Goal: Task Accomplishment & Management: Use online tool/utility

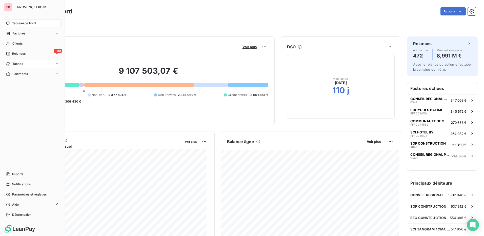
click at [22, 63] on span "Tâches" at bounding box center [17, 64] width 11 height 5
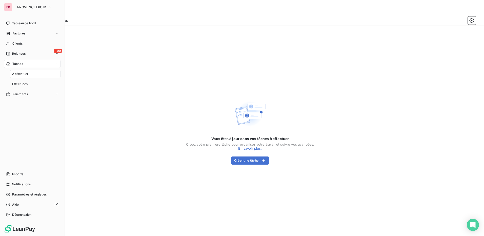
click at [22, 63] on span "Tâches" at bounding box center [17, 64] width 11 height 5
click at [23, 174] on span "Imports" at bounding box center [17, 174] width 11 height 5
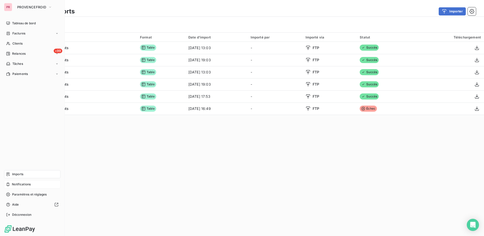
click at [37, 181] on div "Notifications" at bounding box center [32, 184] width 56 height 8
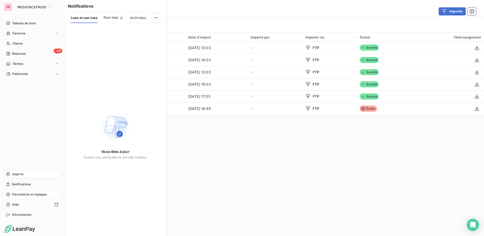
click at [33, 194] on span "Paramètres et réglages" at bounding box center [29, 194] width 34 height 5
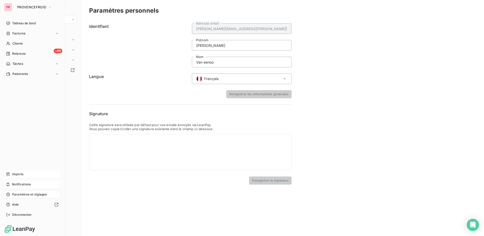
click at [22, 184] on span "Notifications" at bounding box center [21, 184] width 19 height 5
click at [22, 173] on span "Imports" at bounding box center [17, 174] width 11 height 5
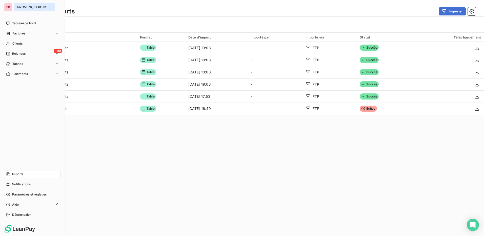
click at [33, 7] on span "PROVENCEFROID" at bounding box center [31, 7] width 29 height 4
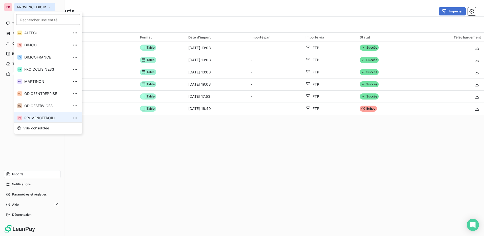
scroll to position [2, 0]
click at [41, 114] on span "PROVENCEFROID" at bounding box center [46, 116] width 45 height 5
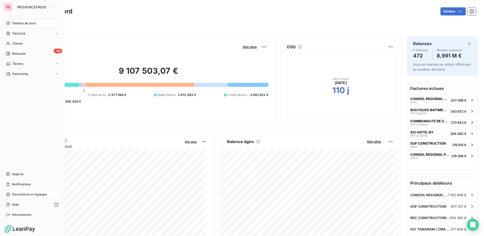
click at [35, 195] on span "Paramètres et réglages" at bounding box center [29, 194] width 34 height 5
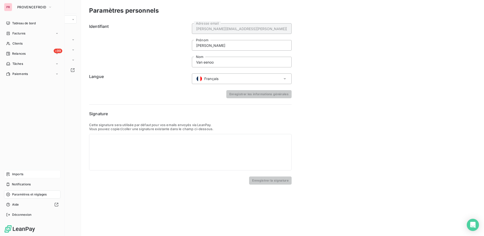
click at [28, 176] on div "Imports" at bounding box center [32, 174] width 56 height 8
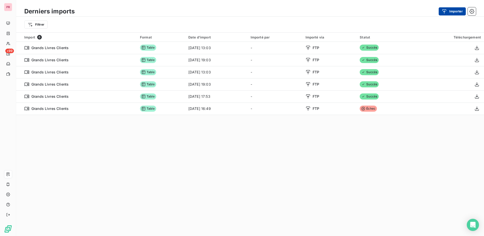
click at [450, 12] on button "Importer" at bounding box center [452, 11] width 27 height 8
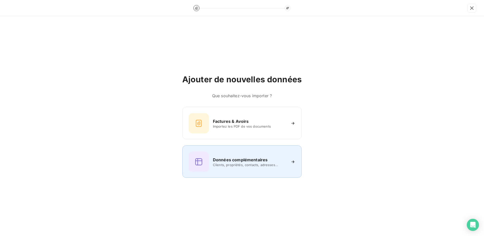
click at [232, 164] on span "Clients, propriétés, contacts, adresses..." at bounding box center [249, 165] width 73 height 4
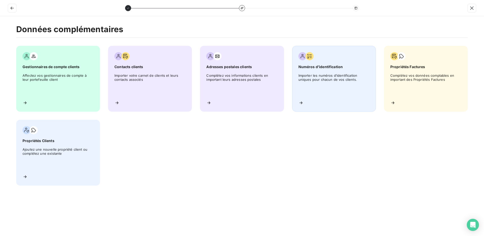
click at [319, 80] on span "Importer les numéros d’identification uniques pour chacun de vos clients." at bounding box center [333, 84] width 71 height 23
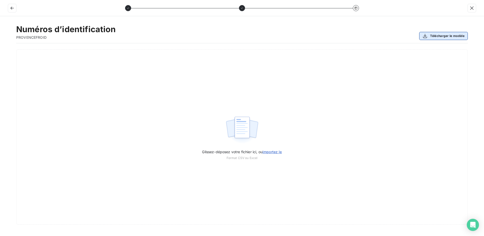
click at [446, 37] on button "Télécharger le modèle" at bounding box center [443, 36] width 49 height 8
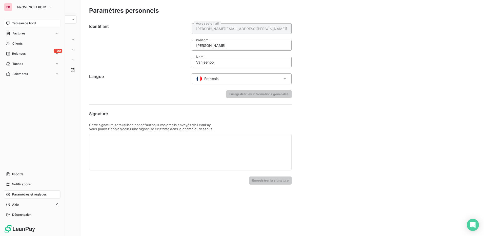
click at [31, 26] on div "Tableau de bord" at bounding box center [32, 23] width 56 height 8
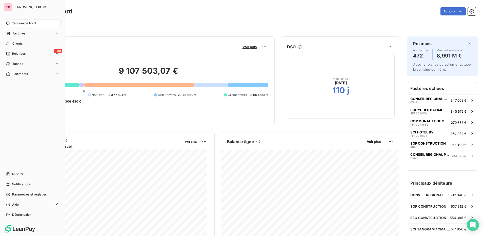
click at [9, 9] on div "PR" at bounding box center [8, 7] width 8 height 8
click at [23, 5] on button "PROVENCEFROID" at bounding box center [34, 7] width 41 height 8
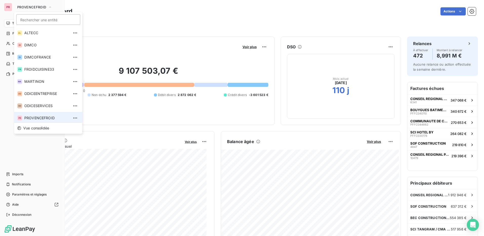
scroll to position [2, 0]
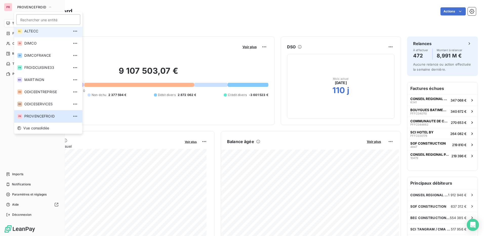
click at [32, 30] on span "ALTECC" at bounding box center [46, 31] width 45 height 5
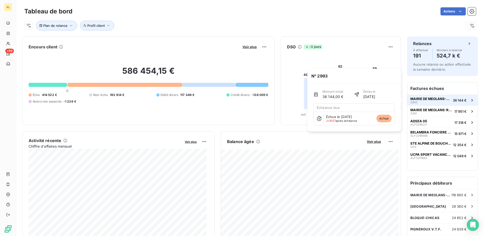
click at [428, 98] on span "MAIRIE DE MEOLANS-REVEL" at bounding box center [430, 99] width 41 height 4
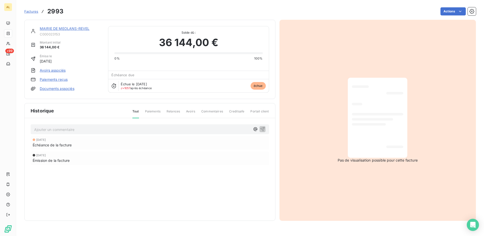
click at [80, 29] on link "MAIRIE DE MEOLANS-REVEL" at bounding box center [65, 28] width 50 height 4
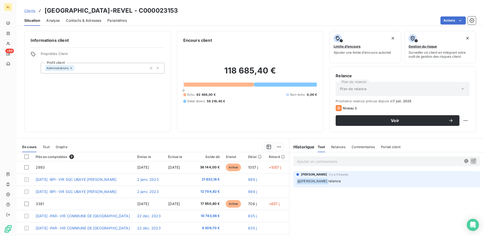
click at [86, 22] on span "Contacts & Adresses" at bounding box center [83, 20] width 35 height 5
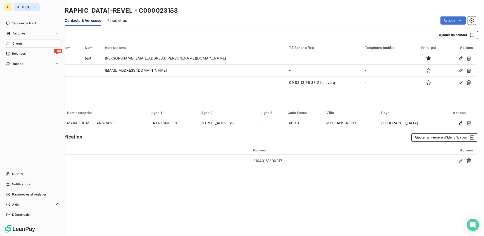
click at [29, 5] on span "ALTECC" at bounding box center [23, 7] width 13 height 4
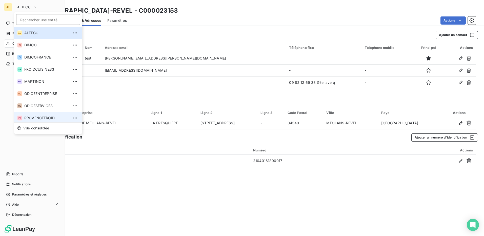
click at [41, 118] on span "PROVENCEFROID" at bounding box center [46, 117] width 45 height 5
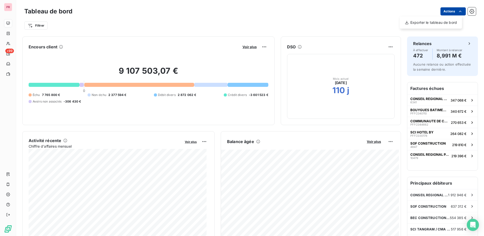
click at [450, 12] on html "PR +99 Tableau de bord Actions Exporter le tableau de bord Filtrer Encours clie…" at bounding box center [242, 118] width 484 height 236
click at [334, 17] on html "PR +99 Tableau de bord Actions Exporter le tableau de bord Filtrer Encours clie…" at bounding box center [242, 118] width 484 height 236
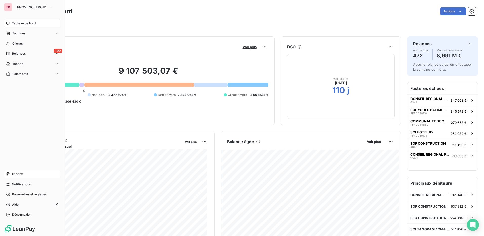
click at [32, 176] on div "Imports" at bounding box center [32, 174] width 56 height 8
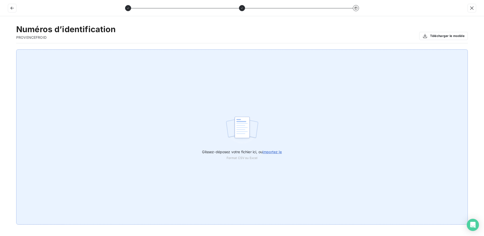
click at [271, 152] on span "importez le" at bounding box center [271, 152] width 19 height 4
click at [0, 50] on input "Glissez-déposez votre fichier ici, ou importez le" at bounding box center [0, 49] width 0 height 0
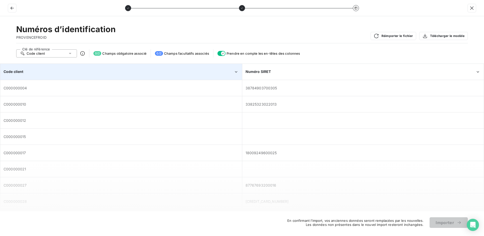
click at [204, 71] on div "Code client" at bounding box center [119, 71] width 230 height 5
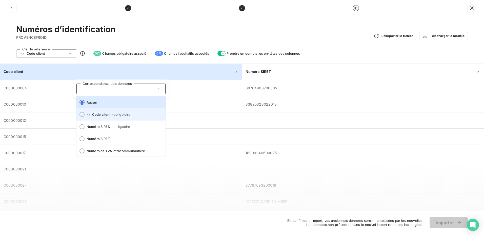
click at [81, 113] on div at bounding box center [81, 114] width 5 height 5
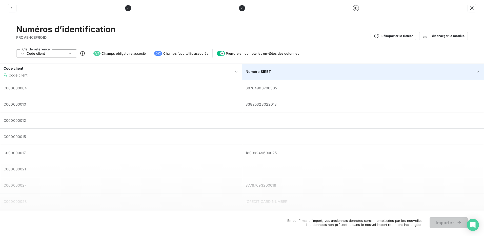
click at [276, 73] on div "Numéro SIRET" at bounding box center [361, 71] width 230 height 5
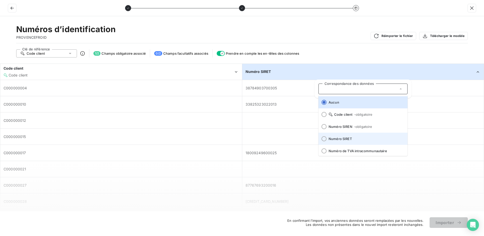
click at [325, 140] on div at bounding box center [323, 138] width 5 height 5
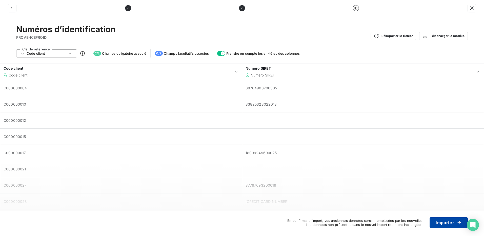
click at [451, 224] on button "Importer" at bounding box center [449, 222] width 38 height 11
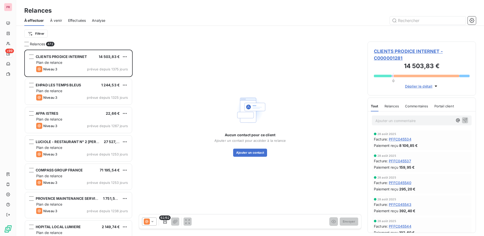
scroll to position [183, 105]
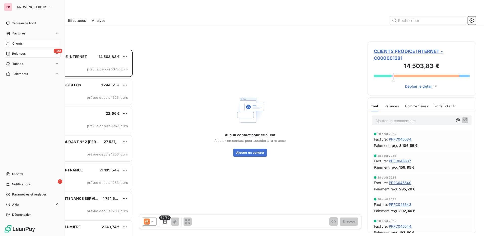
click at [18, 41] on div "Clients" at bounding box center [32, 43] width 56 height 8
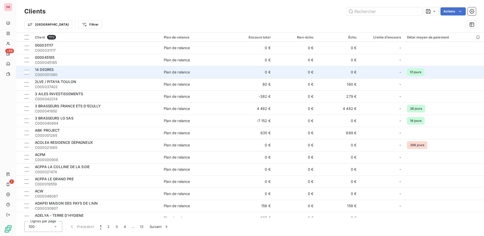
click at [86, 68] on div "14 DEGRES" at bounding box center [96, 69] width 123 height 5
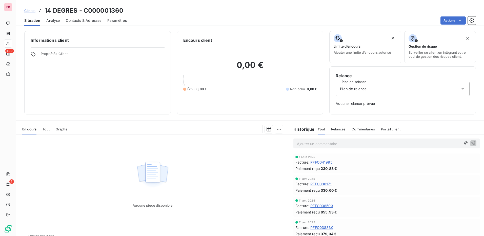
click at [87, 21] on span "Contacts & Adresses" at bounding box center [83, 20] width 35 height 5
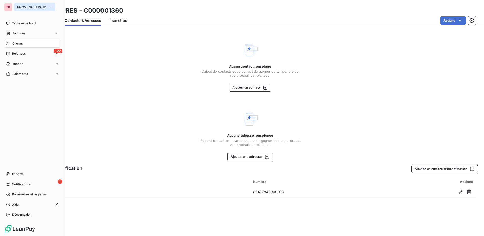
click at [30, 4] on button "PROVENCEFROID" at bounding box center [34, 7] width 41 height 8
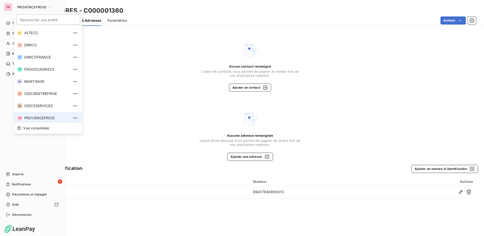
scroll to position [2, 0]
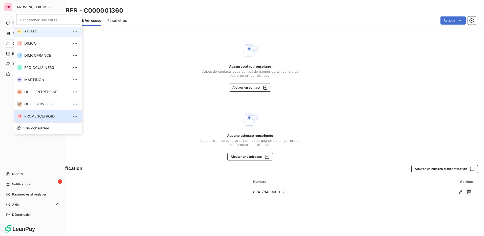
click at [32, 32] on span "ALTECC" at bounding box center [46, 31] width 45 height 5
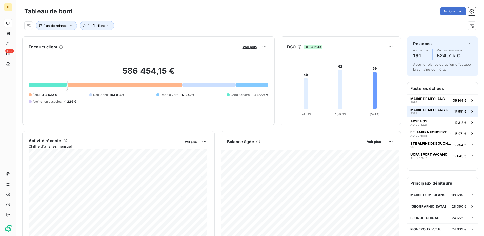
click at [427, 108] on span "MAIRIE DE MEOLANS-REVEL" at bounding box center [431, 110] width 42 height 4
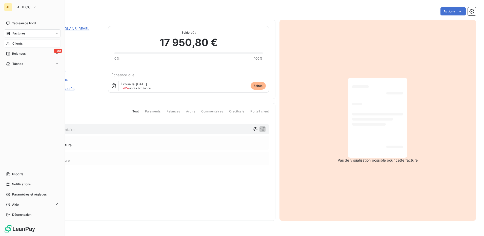
click at [27, 43] on div "Clients" at bounding box center [32, 43] width 56 height 8
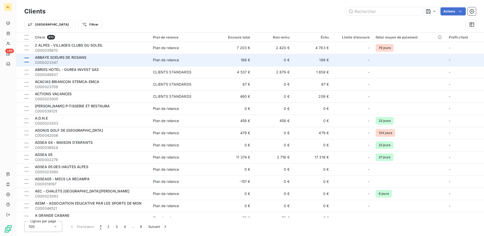
click at [26, 60] on div at bounding box center [26, 60] width 5 height 5
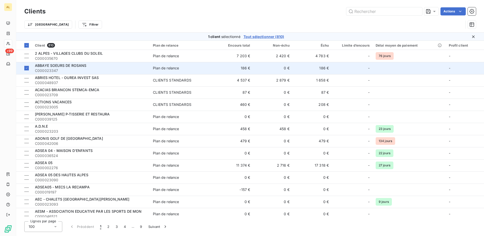
click at [84, 66] on span "ABBAYE SOEURS DE ROSANS" at bounding box center [60, 65] width 51 height 4
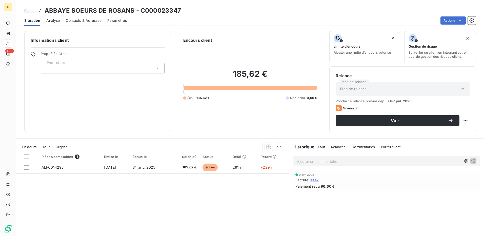
drag, startPoint x: 84, startPoint y: 66, endPoint x: 92, endPoint y: 23, distance: 43.7
click at [92, 23] on span "Contacts & Adresses" at bounding box center [83, 20] width 35 height 5
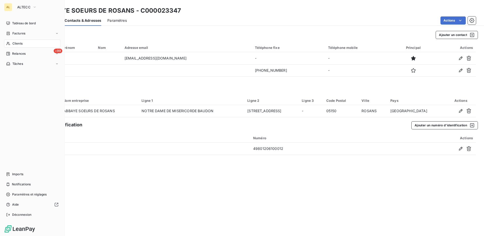
click at [6, 7] on div "AL" at bounding box center [8, 7] width 8 height 8
click at [22, 6] on span "ALTECC" at bounding box center [23, 7] width 13 height 4
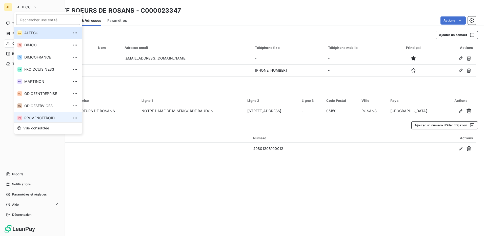
click at [42, 116] on span "PROVENCEFROID" at bounding box center [46, 117] width 45 height 5
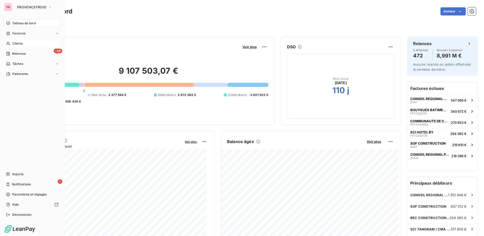
click at [24, 44] on div "Clients" at bounding box center [32, 43] width 56 height 8
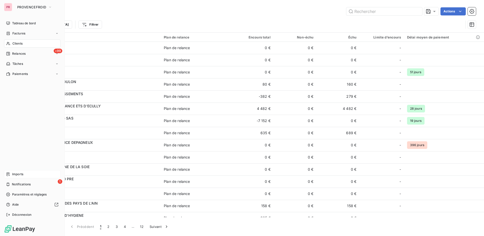
click at [26, 175] on div "Imports" at bounding box center [32, 174] width 56 height 8
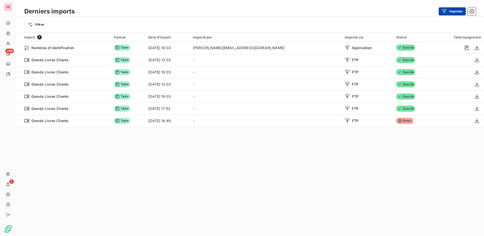
click at [449, 9] on div "button" at bounding box center [446, 11] width 8 height 5
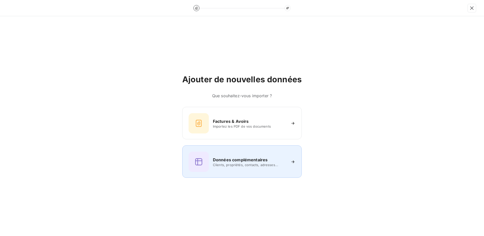
click at [259, 167] on div "Données complémentaires Clients, propriétés, contacts, adresses..." at bounding box center [242, 162] width 107 height 20
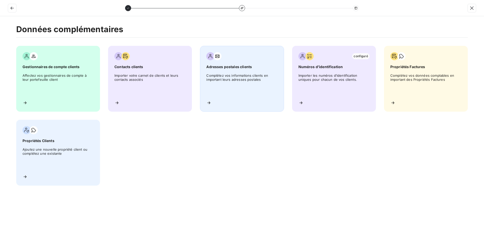
click at [247, 83] on span "Complétez vos informations clients en important leurs adresses postales" at bounding box center [241, 84] width 71 height 23
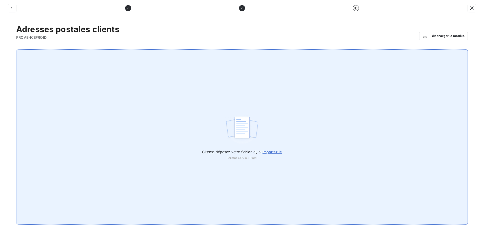
click at [270, 152] on span "importez le" at bounding box center [271, 152] width 19 height 4
click at [0, 50] on input "Glissez-déposez votre fichier ici, ou importez le" at bounding box center [0, 49] width 0 height 0
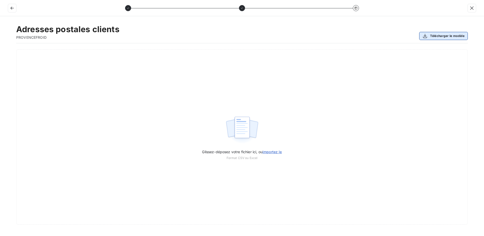
click at [451, 35] on button "Télécharger le modèle" at bounding box center [443, 36] width 49 height 8
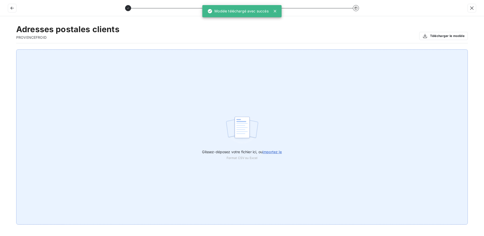
click at [271, 151] on span "importez le" at bounding box center [271, 152] width 19 height 4
click at [0, 50] on input "Glissez-déposez votre fichier ici, ou importez le" at bounding box center [0, 49] width 0 height 0
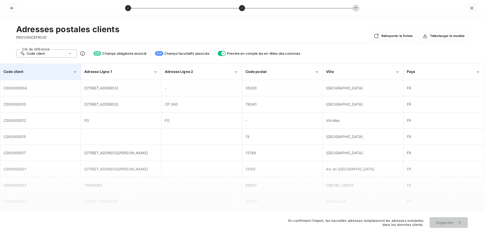
click at [47, 70] on div "Code client" at bounding box center [38, 71] width 69 height 5
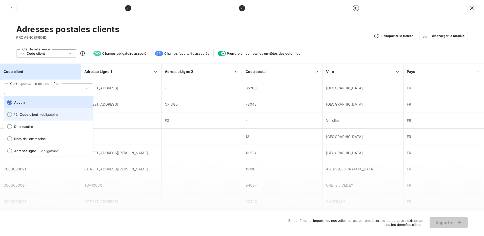
click at [48, 115] on span "- obligatoire" at bounding box center [49, 114] width 18 height 4
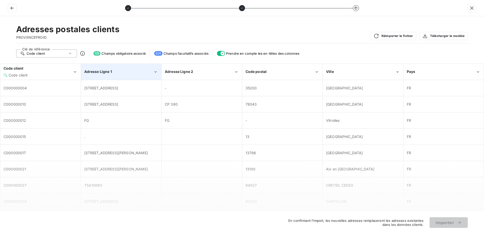
click at [117, 72] on div "Adresse Ligne 1" at bounding box center [118, 71] width 69 height 5
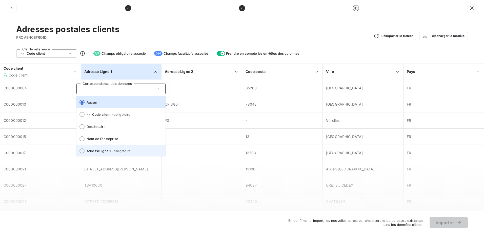
scroll to position [1, 0]
click at [107, 149] on span "Adresse ligne 1 - obligatoire" at bounding box center [124, 150] width 75 height 4
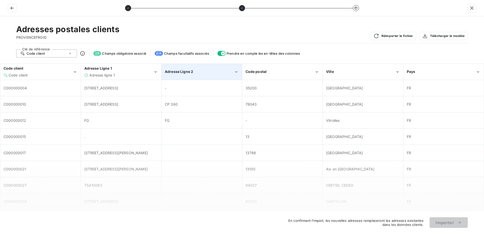
click at [192, 71] on span "Adresse Ligne 2" at bounding box center [179, 71] width 28 height 4
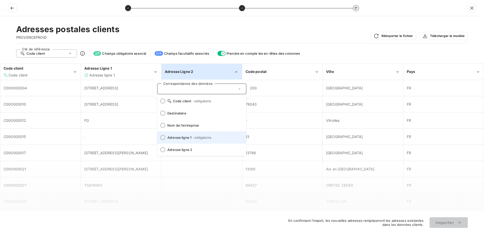
scroll to position [25, 0]
click at [179, 136] on span "Adresse ligne 2" at bounding box center [204, 138] width 75 height 4
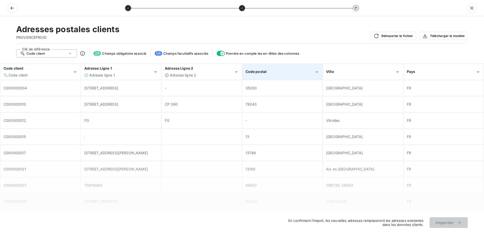
click at [282, 70] on div "Code postal" at bounding box center [280, 71] width 69 height 5
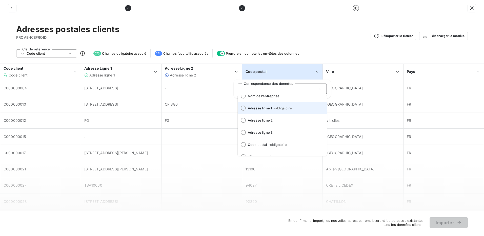
scroll to position [63, 0]
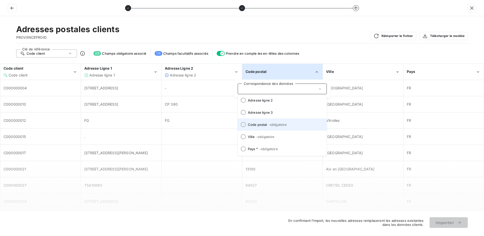
click at [263, 126] on span "Code postal - obligatoire" at bounding box center [285, 125] width 75 height 4
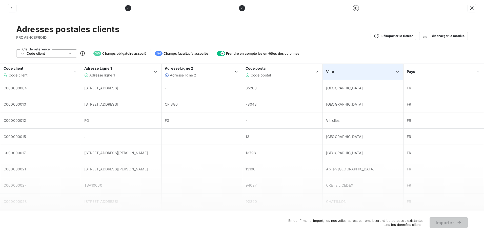
click at [348, 66] on div "Ville" at bounding box center [363, 71] width 80 height 15
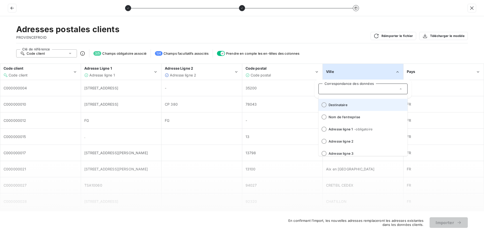
scroll to position [51, 0]
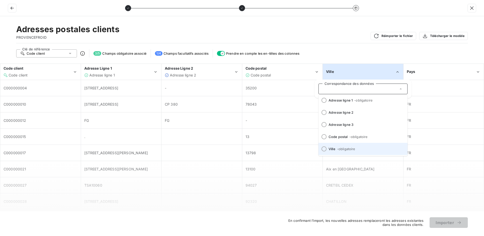
click at [335, 146] on li "Ville - obligatoire" at bounding box center [362, 149] width 89 height 12
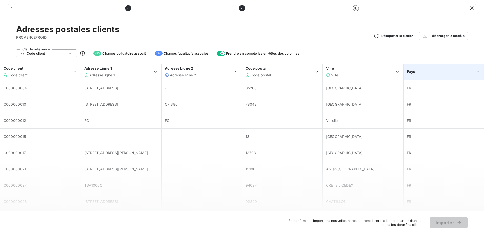
click at [428, 71] on div "Pays" at bounding box center [441, 71] width 69 height 5
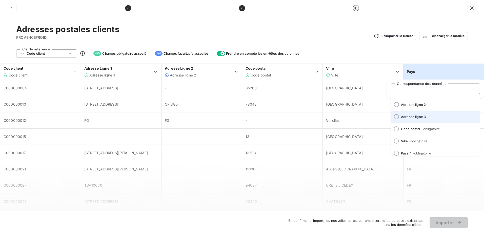
scroll to position [63, 0]
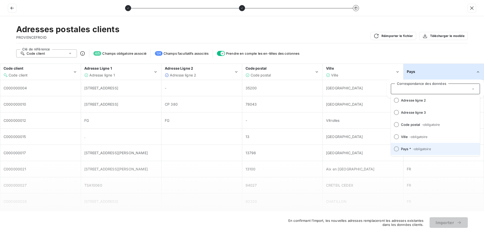
click at [419, 147] on span "- obligatoire" at bounding box center [422, 149] width 18 height 4
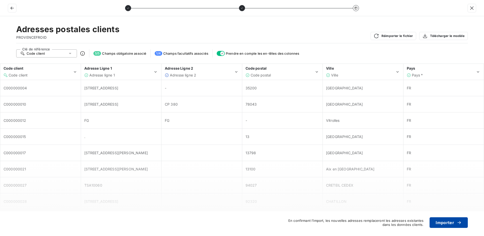
click at [442, 222] on button "Importer" at bounding box center [449, 222] width 38 height 11
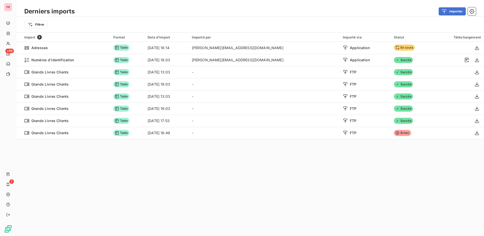
click at [331, 178] on div "Derniers imports Importer Filtrer Import 8 Format Date d’import Importé par Imp…" at bounding box center [250, 118] width 468 height 236
click at [327, 190] on div "Derniers imports Importer Filtrer Import 8 Format Date d’import Importé par Imp…" at bounding box center [250, 118] width 468 height 236
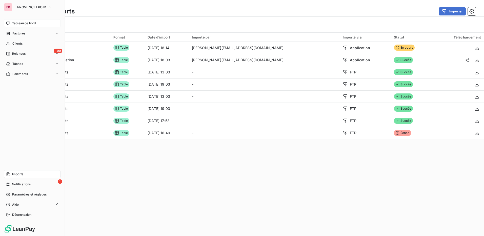
click at [24, 22] on span "Tableau de bord" at bounding box center [24, 23] width 24 height 5
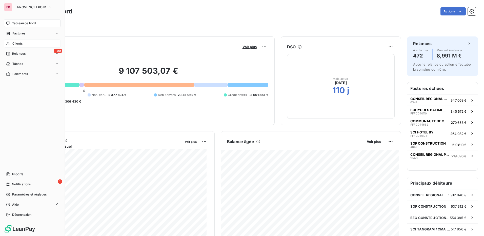
click at [29, 41] on div "Clients" at bounding box center [32, 43] width 56 height 8
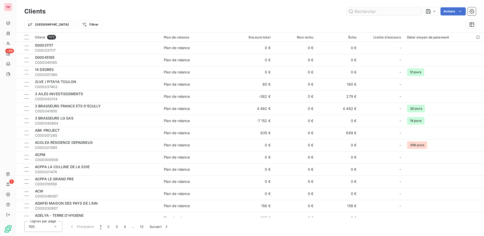
click at [379, 10] on input "text" at bounding box center [384, 11] width 76 height 8
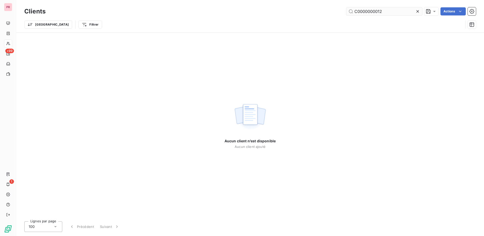
click at [375, 12] on input "C0000000012" at bounding box center [384, 11] width 76 height 8
type input "C0000012"
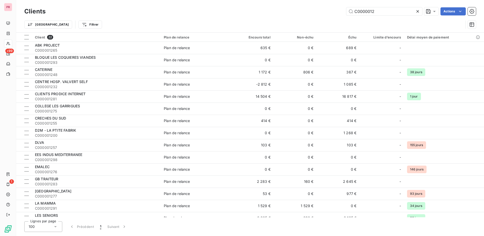
drag, startPoint x: 375, startPoint y: 12, endPoint x: 343, endPoint y: 10, distance: 32.2
click at [343, 10] on div "C0000012 Actions" at bounding box center [264, 11] width 424 height 8
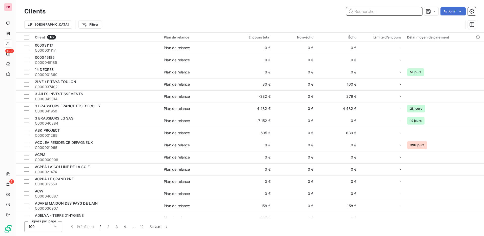
click at [366, 13] on input "text" at bounding box center [384, 11] width 76 height 8
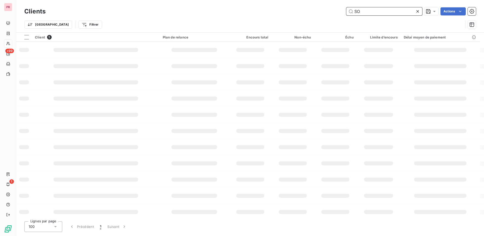
type input "S"
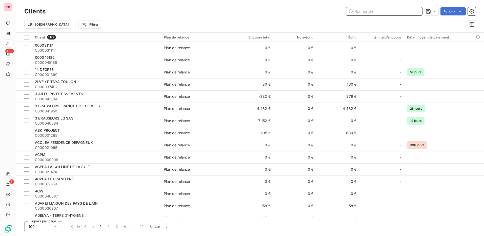
click at [366, 9] on input "text" at bounding box center [384, 11] width 76 height 8
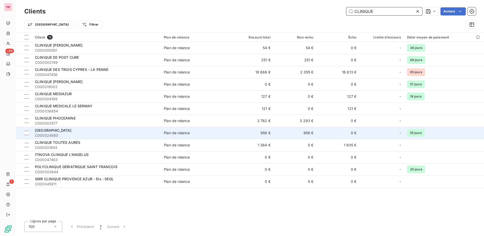
type input "CLINIQUE"
click at [127, 134] on span "C000024880" at bounding box center [96, 135] width 123 height 5
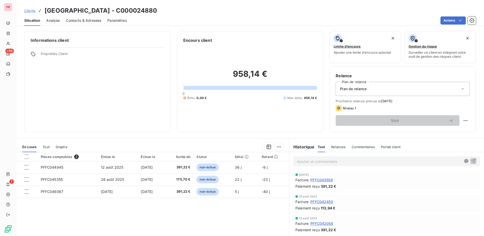
click at [86, 22] on span "Contacts & Adresses" at bounding box center [83, 20] width 35 height 5
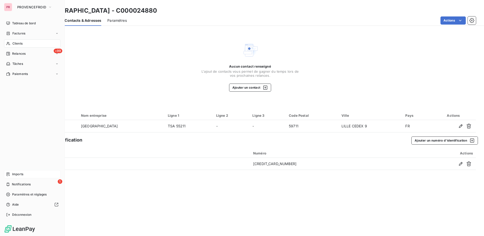
click at [31, 175] on div "Imports" at bounding box center [32, 174] width 56 height 8
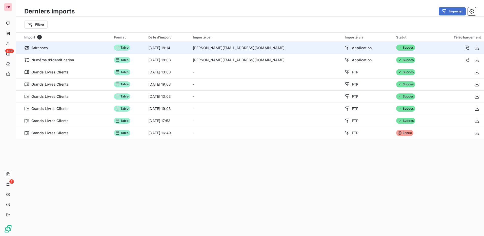
click at [61, 48] on div "Adresses" at bounding box center [66, 47] width 84 height 5
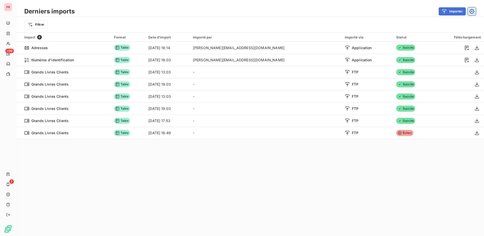
click at [472, 11] on icon "button" at bounding box center [471, 11] width 1 height 1
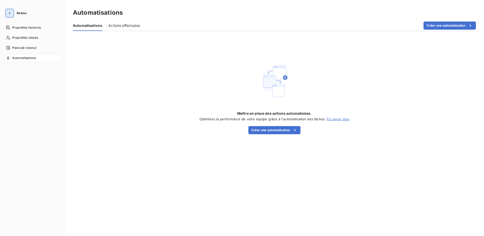
click at [10, 12] on icon "button" at bounding box center [9, 13] width 5 height 5
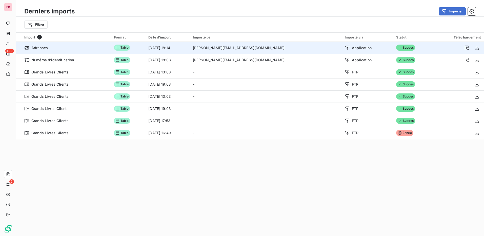
click at [357, 48] on div "Application" at bounding box center [367, 47] width 45 height 5
click at [26, 48] on icon at bounding box center [26, 47] width 5 height 5
click at [145, 47] on td "Table" at bounding box center [128, 48] width 34 height 12
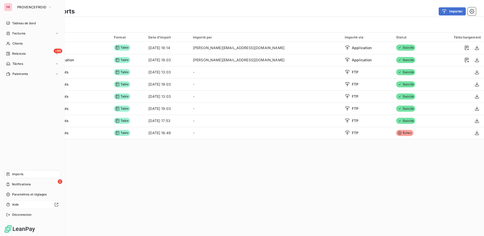
click at [29, 202] on div "Aide" at bounding box center [32, 204] width 56 height 8
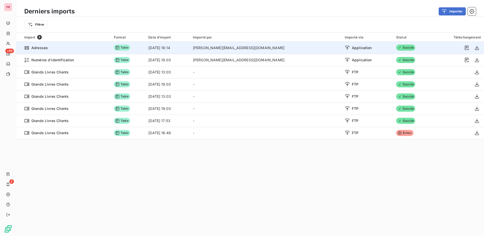
click at [184, 47] on td "[DATE] 18:14" at bounding box center [167, 48] width 45 height 12
click at [345, 46] on icon at bounding box center [347, 48] width 4 height 4
click at [435, 46] on div at bounding box center [458, 48] width 46 height 8
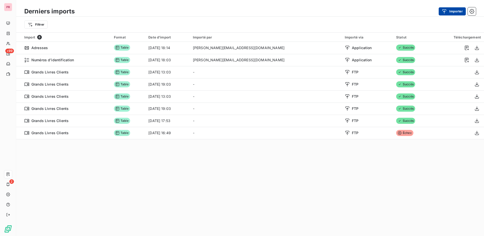
click at [453, 12] on button "Importer" at bounding box center [452, 11] width 27 height 8
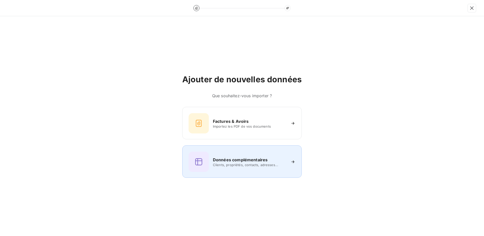
click at [237, 166] on span "Clients, propriétés, contacts, adresses..." at bounding box center [249, 165] width 73 height 4
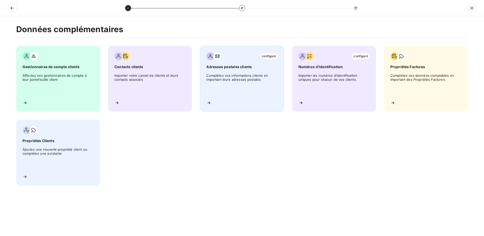
click at [246, 81] on span "Complétez vos informations clients en important leurs adresses postales" at bounding box center [241, 84] width 71 height 23
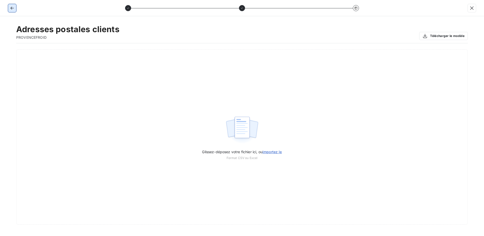
click at [12, 9] on icon "button" at bounding box center [12, 8] width 5 height 5
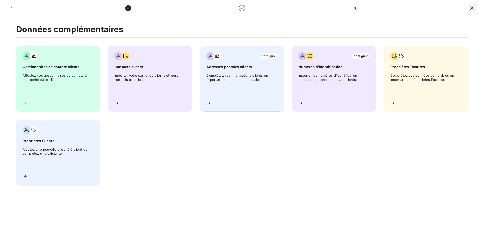
click at [231, 78] on span "Complétez vos informations clients en important leurs adresses postales" at bounding box center [241, 84] width 71 height 23
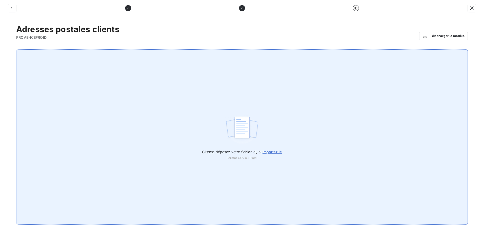
click at [277, 152] on span "importez le" at bounding box center [271, 152] width 19 height 4
click at [0, 50] on input "Glissez-déposez votre fichier ici, ou importez le" at bounding box center [0, 49] width 0 height 0
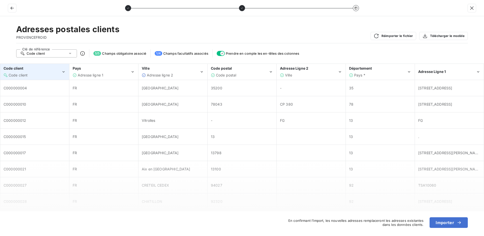
click at [44, 70] on div "Code client" at bounding box center [33, 68] width 58 height 5
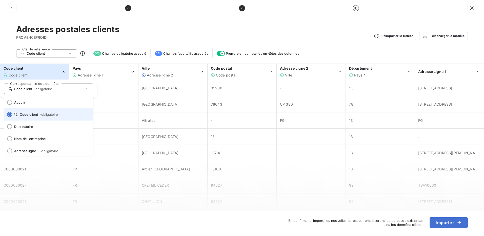
click at [46, 115] on span "- obligatoire" at bounding box center [49, 114] width 18 height 4
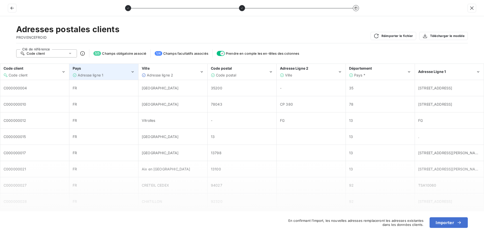
click at [104, 70] on div "Pays" at bounding box center [102, 68] width 58 height 5
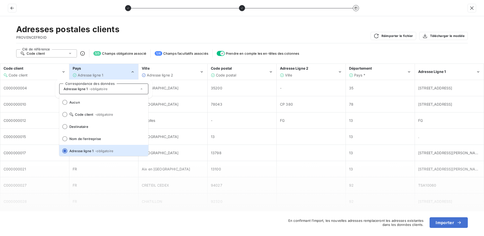
scroll to position [1, 0]
click at [138, 35] on div "Adresses postales clients PROVENCEFROID Réimporter le fichier Télécharger le mo…" at bounding box center [242, 33] width 452 height 19
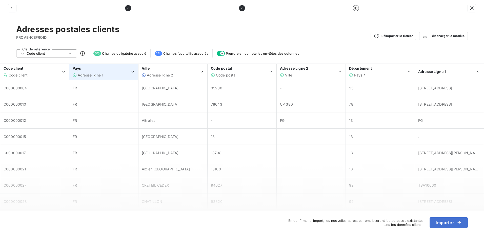
click at [110, 71] on div "Pays" at bounding box center [102, 68] width 58 height 5
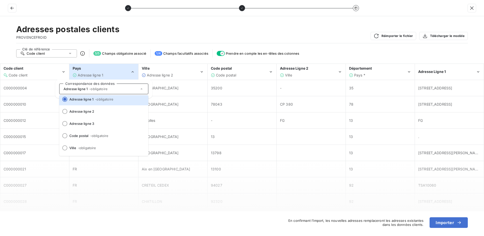
scroll to position [63, 0]
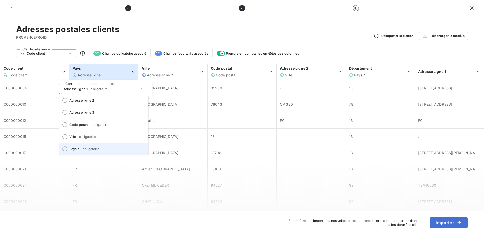
click at [66, 149] on div at bounding box center [64, 148] width 5 height 5
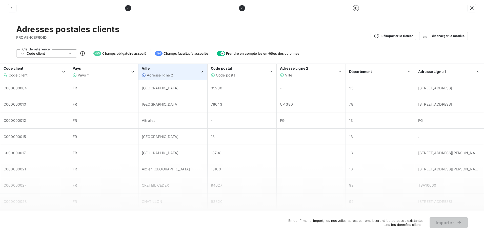
click at [168, 73] on div "Adresse ligne 2" at bounding box center [160, 75] width 26 height 5
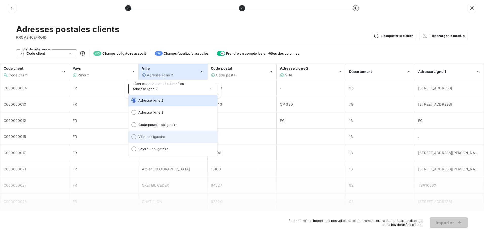
click at [135, 136] on div at bounding box center [133, 136] width 5 height 5
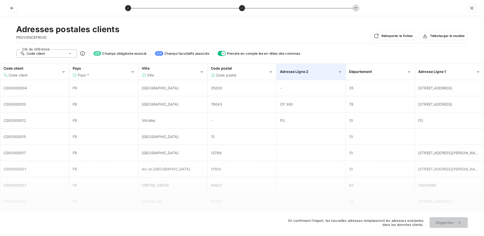
click at [307, 70] on span "Adresse Ligne 2" at bounding box center [294, 71] width 28 height 4
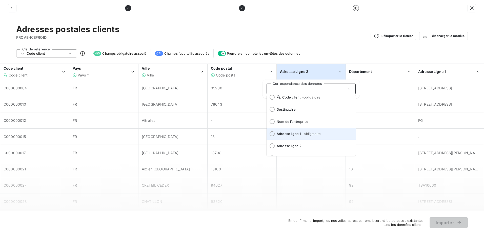
scroll to position [25, 0]
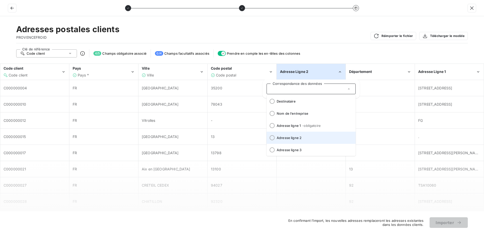
click at [271, 138] on div at bounding box center [272, 137] width 5 height 5
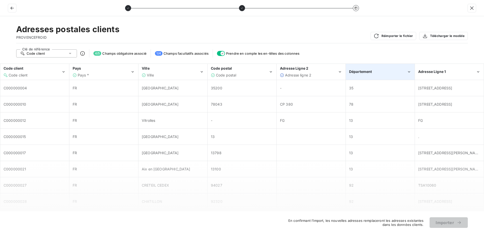
click at [391, 72] on div "Département" at bounding box center [378, 71] width 58 height 5
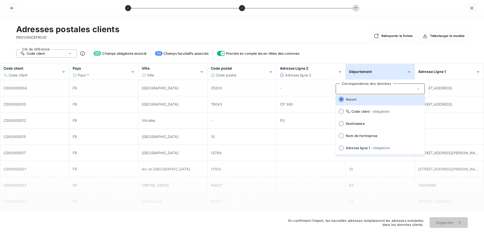
scroll to position [0, 0]
click at [381, 74] on div "Département" at bounding box center [378, 71] width 58 height 5
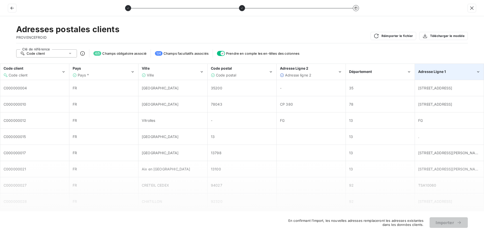
click at [433, 69] on span "Adresse Ligne 1" at bounding box center [432, 71] width 28 height 4
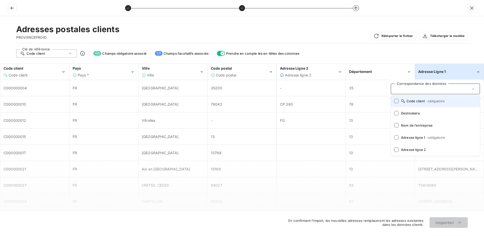
scroll to position [25, 0]
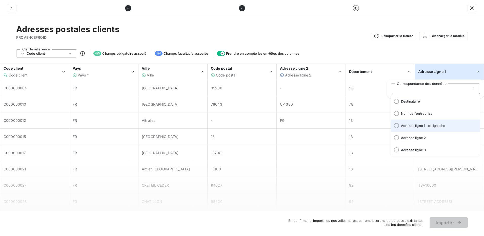
click at [396, 126] on div at bounding box center [396, 125] width 5 height 5
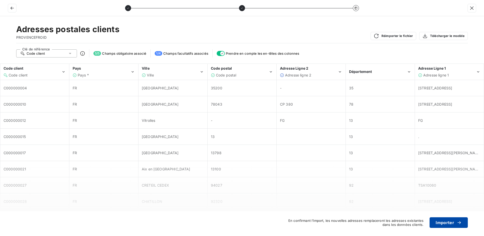
click at [448, 223] on button "Importer" at bounding box center [449, 222] width 38 height 11
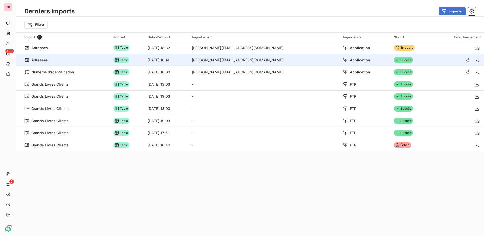
click at [401, 58] on td "Succès" at bounding box center [412, 60] width 42 height 12
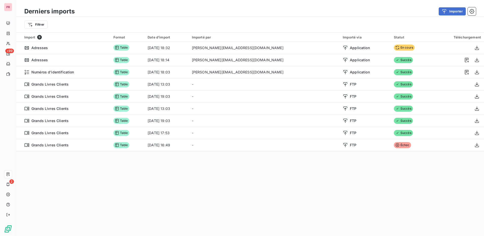
click at [325, 178] on div "Derniers imports Importer Filtrer Import 9 Format Date d’import Importé par Imp…" at bounding box center [250, 118] width 468 height 236
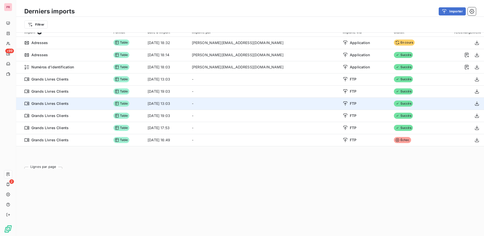
scroll to position [0, 0]
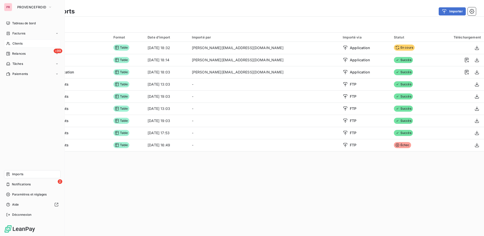
click at [21, 44] on span "Clients" at bounding box center [17, 43] width 10 height 5
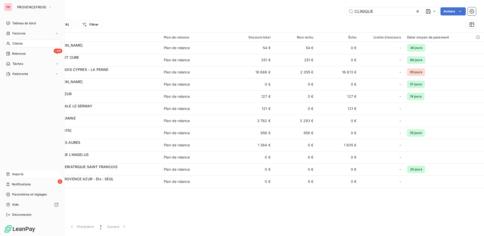
click at [20, 171] on div "Imports" at bounding box center [32, 174] width 56 height 8
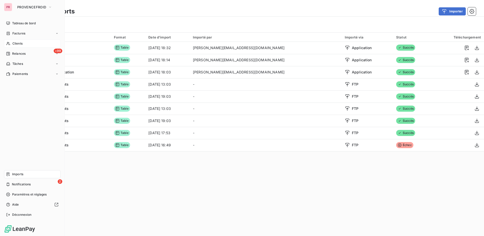
click at [26, 45] on div "Clients" at bounding box center [32, 43] width 56 height 8
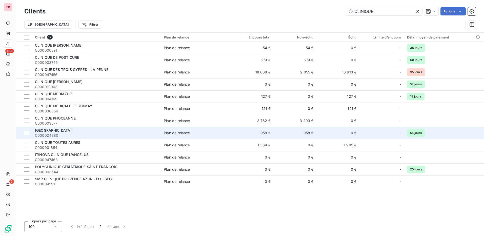
click at [69, 131] on span "[GEOGRAPHIC_DATA]" at bounding box center [53, 130] width 37 height 4
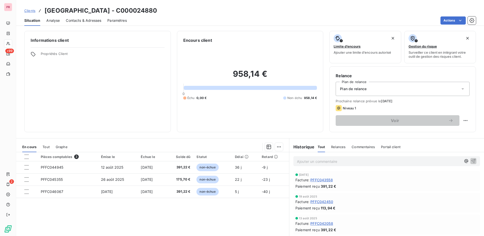
click at [81, 18] on span "Contacts & Adresses" at bounding box center [83, 20] width 35 height 5
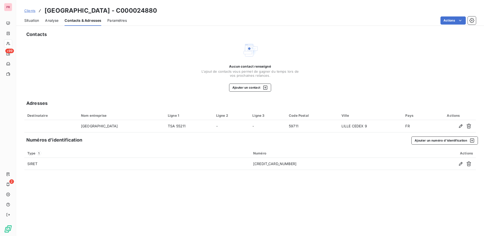
click at [123, 20] on span "Paramètres" at bounding box center [116, 20] width 19 height 5
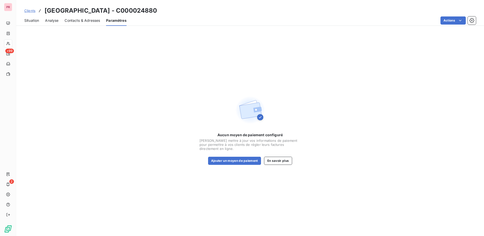
click at [95, 21] on span "Contacts & Adresses" at bounding box center [82, 20] width 35 height 5
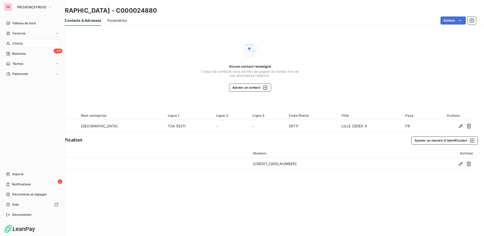
click at [20, 42] on span "Clients" at bounding box center [17, 43] width 10 height 5
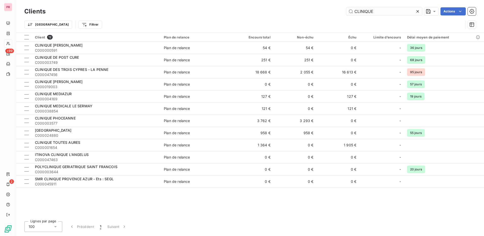
drag, startPoint x: 380, startPoint y: 11, endPoint x: 353, endPoint y: 11, distance: 27.3
click at [353, 11] on input "CLINIQUE" at bounding box center [384, 11] width 76 height 8
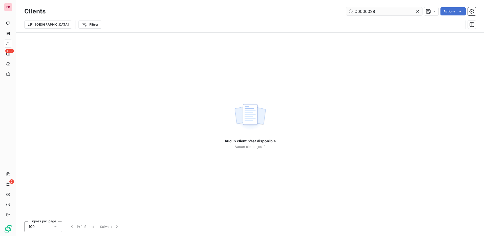
click at [366, 12] on input "C0000028" at bounding box center [384, 11] width 76 height 8
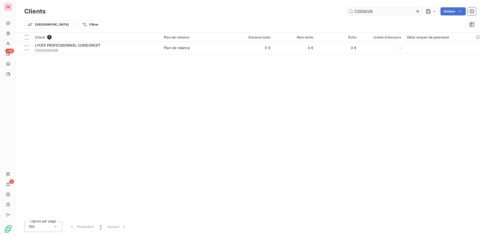
drag, startPoint x: 374, startPoint y: 9, endPoint x: 347, endPoint y: 8, distance: 26.9
click at [347, 8] on input "C000028" at bounding box center [384, 11] width 76 height 8
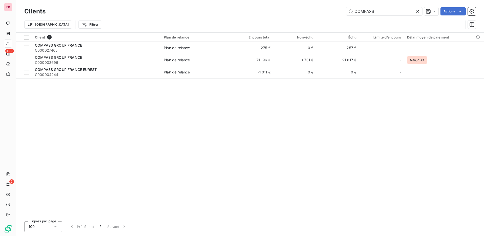
type input "COMPASS"
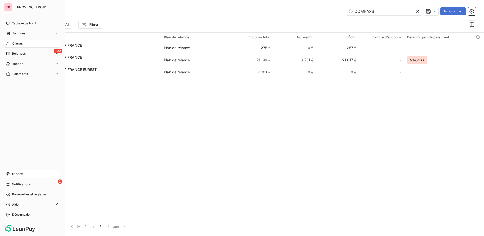
click at [29, 173] on div "Imports" at bounding box center [32, 174] width 56 height 8
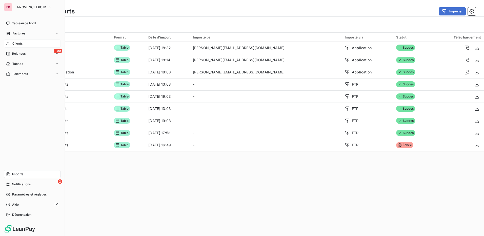
click at [24, 42] on div "Clients" at bounding box center [32, 43] width 56 height 8
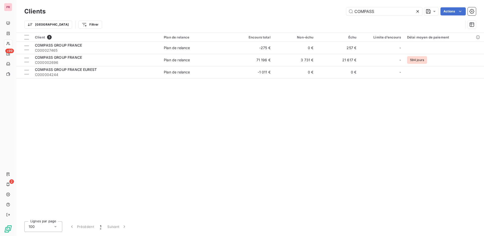
drag, startPoint x: 376, startPoint y: 12, endPoint x: 344, endPoint y: 10, distance: 32.2
click at [344, 10] on div "COMPASS Actions" at bounding box center [264, 11] width 424 height 8
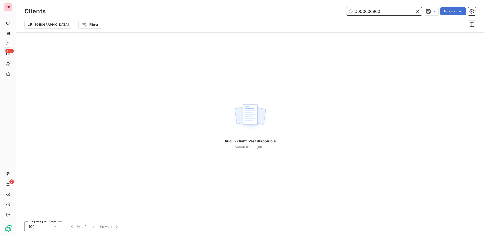
drag, startPoint x: 392, startPoint y: 12, endPoint x: 344, endPoint y: 13, distance: 48.1
click at [344, 13] on div "C000000900 Actions" at bounding box center [264, 11] width 424 height 8
paste input "39202"
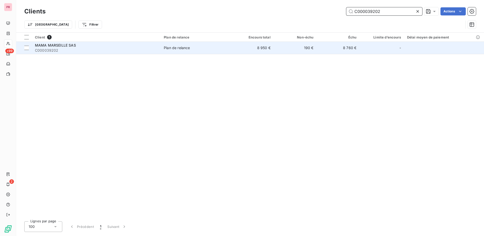
type input "C000039202"
click at [112, 50] on span "C000039202" at bounding box center [96, 50] width 123 height 5
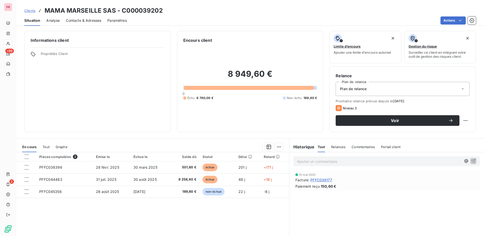
click at [93, 19] on span "Contacts & Adresses" at bounding box center [83, 20] width 35 height 5
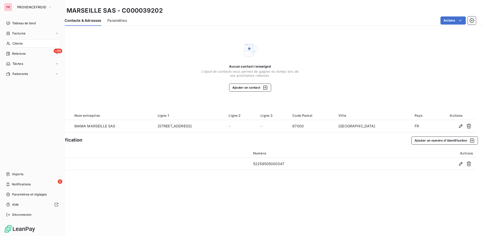
click at [23, 44] on div "Clients" at bounding box center [32, 43] width 56 height 8
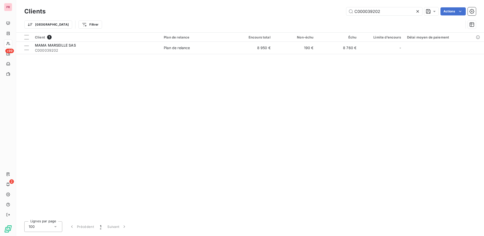
drag, startPoint x: 391, startPoint y: 10, endPoint x: 337, endPoint y: 11, distance: 54.4
click at [337, 11] on div "C000039202 Actions" at bounding box center [264, 11] width 424 height 8
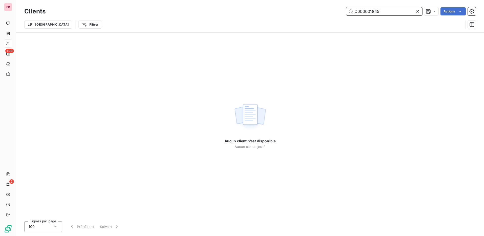
drag, startPoint x: 381, startPoint y: 12, endPoint x: 347, endPoint y: 9, distance: 34.8
click at [347, 9] on input "C000001845" at bounding box center [384, 11] width 76 height 8
paste input "21240"
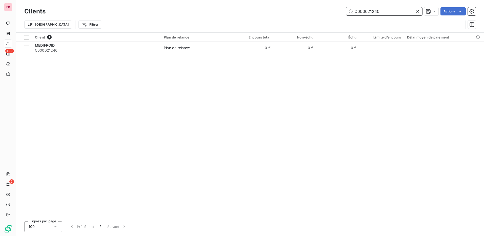
type input "C000021240"
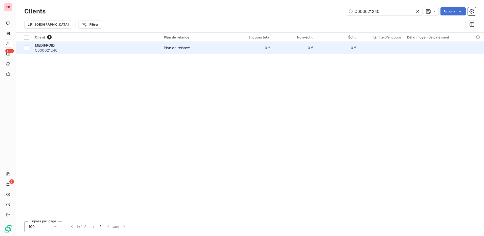
click at [182, 49] on div "Plan de relance" at bounding box center [177, 47] width 26 height 5
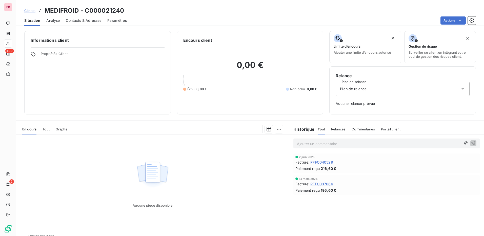
click at [84, 18] on span "Contacts & Adresses" at bounding box center [83, 20] width 35 height 5
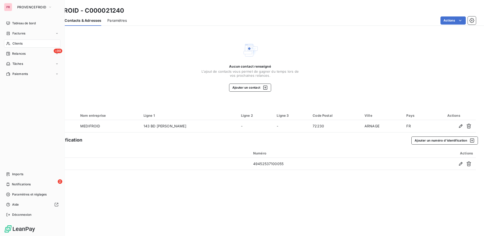
click at [29, 43] on div "Clients" at bounding box center [32, 43] width 56 height 8
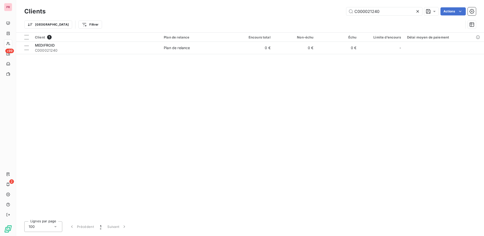
drag, startPoint x: 393, startPoint y: 11, endPoint x: 326, endPoint y: 7, distance: 67.7
click at [326, 7] on div "Clients C000021240 Actions" at bounding box center [250, 11] width 452 height 11
type input "C000039202"
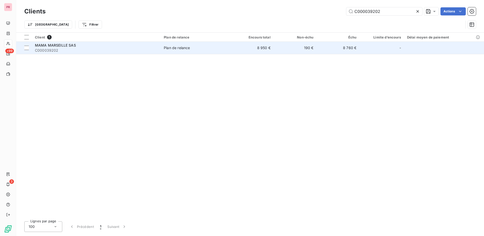
click at [50, 46] on span "MAMA MARSEILLE SAS" at bounding box center [55, 45] width 41 height 4
click at [109, 51] on span "C000039202" at bounding box center [96, 50] width 123 height 5
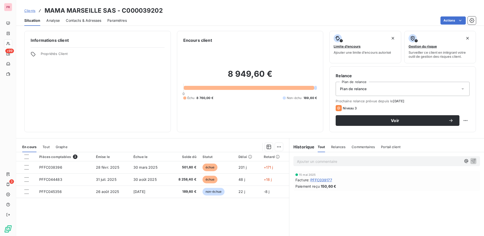
click at [93, 19] on span "Contacts & Adresses" at bounding box center [83, 20] width 35 height 5
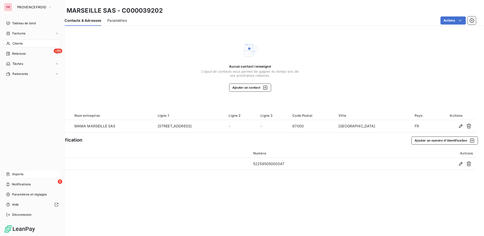
click at [23, 174] on span "Imports" at bounding box center [17, 174] width 11 height 5
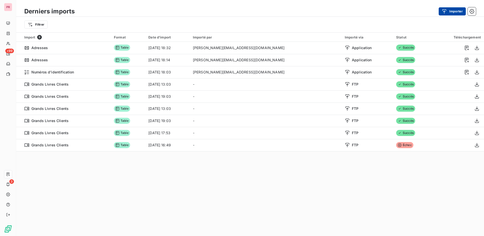
click at [457, 10] on button "Importer" at bounding box center [452, 11] width 27 height 8
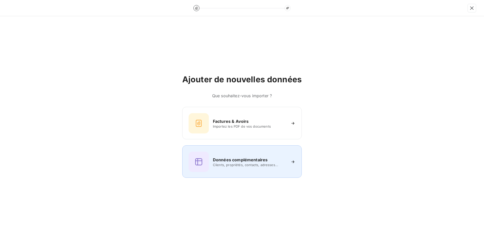
click at [231, 157] on h6 "Données complémentaires" at bounding box center [240, 160] width 55 height 6
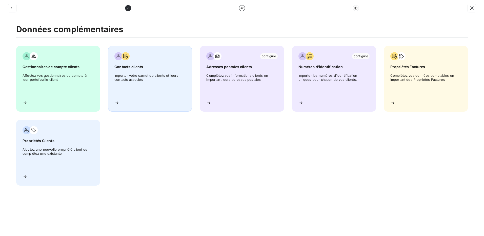
click at [156, 71] on div "Contacts clients Importer votre carnet de clients et leurs contacts associés" at bounding box center [150, 79] width 84 height 66
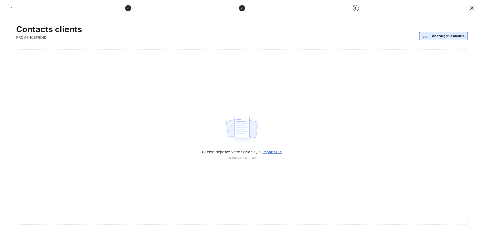
click at [436, 37] on button "Télécharger le modèle" at bounding box center [443, 36] width 49 height 8
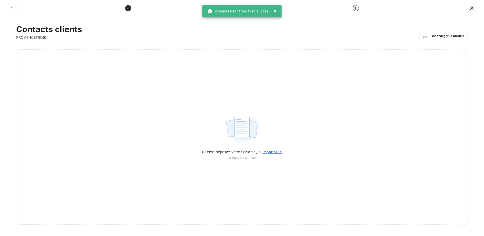
click at [468, 59] on div "Glissez-déposez votre fichier ici, ou importez le Format CSV ou Excel" at bounding box center [242, 136] width 484 height 175
